Goal: Transaction & Acquisition: Purchase product/service

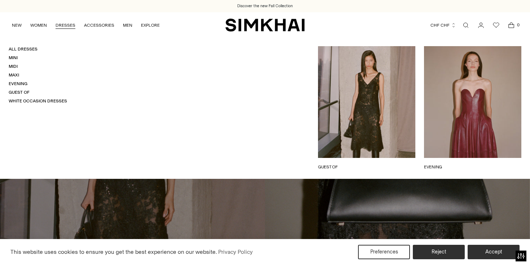
click at [19, 80] on ul "All Dresses Mini Midi Maxi Evening Guest Of White Occasion Dresses" at bounding box center [38, 75] width 58 height 58
click at [19, 82] on link "Evening" at bounding box center [18, 83] width 19 height 5
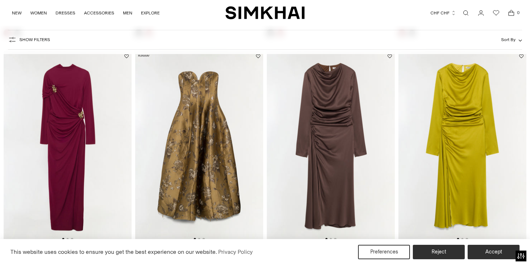
scroll to position [281, 0]
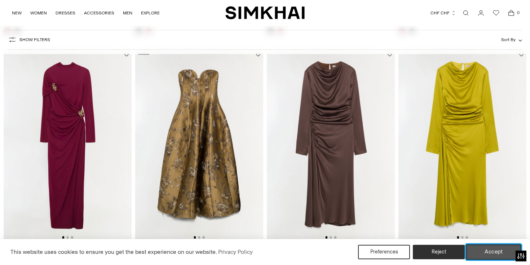
click at [485, 250] on button "Accept" at bounding box center [493, 252] width 55 height 15
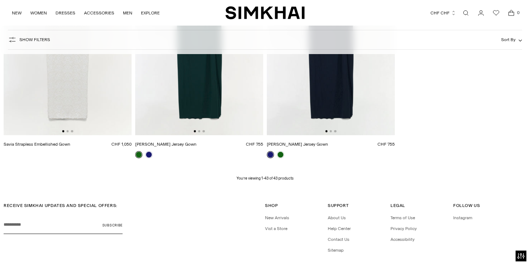
scroll to position [2451, 0]
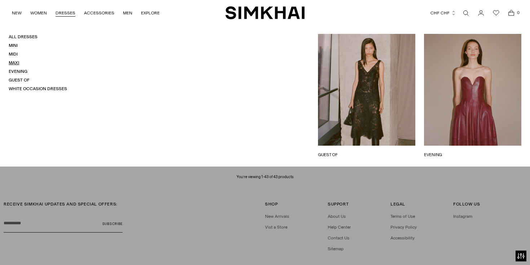
click at [15, 63] on link "Maxi" at bounding box center [14, 62] width 10 height 5
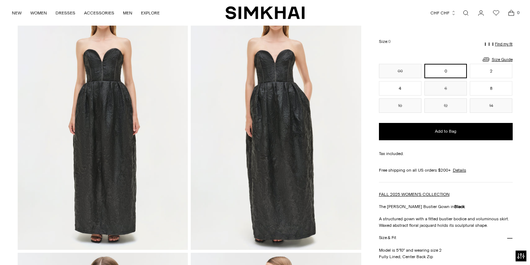
scroll to position [63, 0]
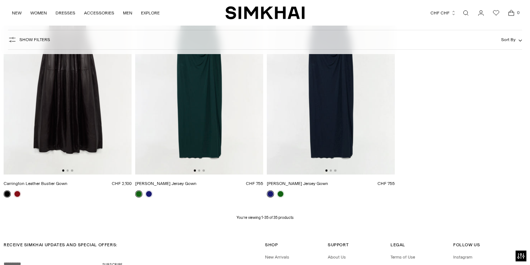
scroll to position [1958, 0]
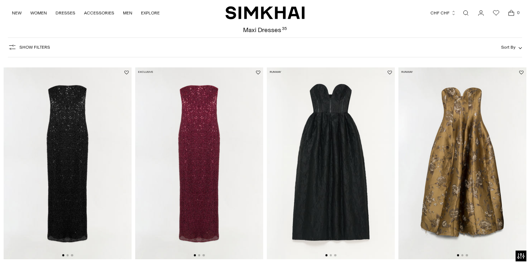
scroll to position [39, 0]
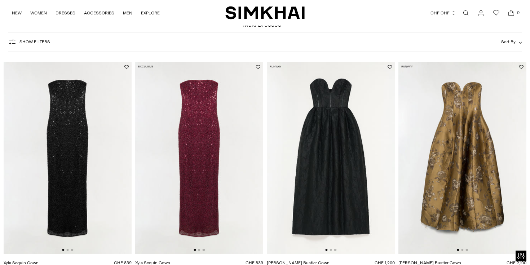
click at [442, 105] on img at bounding box center [463, 158] width 128 height 192
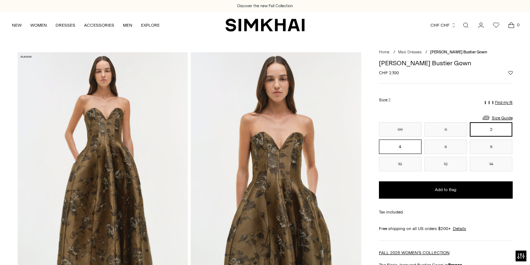
click at [409, 145] on button "4" at bounding box center [400, 147] width 43 height 14
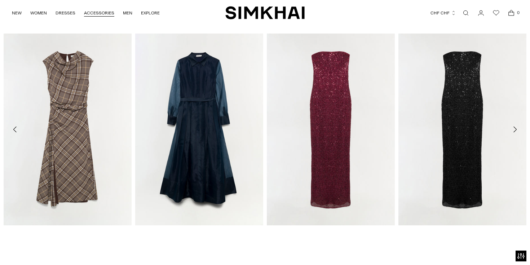
scroll to position [1055, 0]
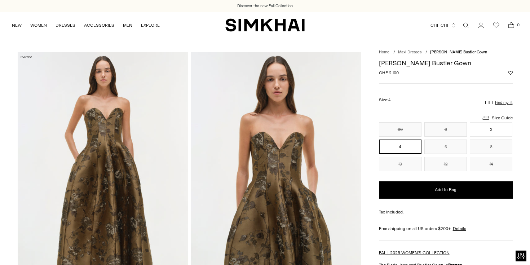
drag, startPoint x: 466, startPoint y: 63, endPoint x: 372, endPoint y: 63, distance: 93.8
copy h1 "[PERSON_NAME] Bustier Gown"
click at [509, 118] on link "Size Guide" at bounding box center [497, 117] width 31 height 9
